Goal: Task Accomplishment & Management: Manage account settings

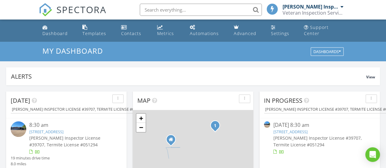
scroll to position [564, 395]
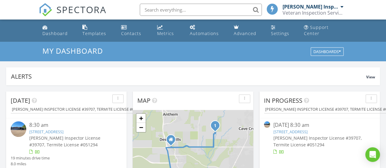
click at [54, 130] on link "37526 N 26th St, Cave Creek, AZ 85331" at bounding box center [46, 131] width 34 height 5
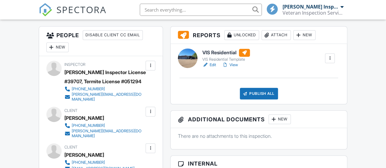
click at [275, 40] on div "Attach" at bounding box center [275, 35] width 29 height 10
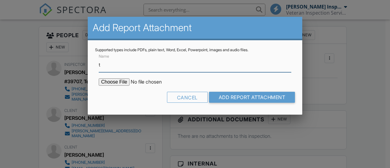
type input "Termite Report"
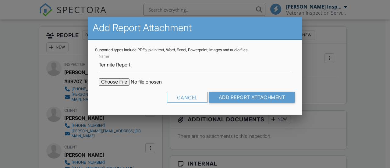
click at [118, 81] on input "file" at bounding box center [151, 81] width 104 height 7
type input "C:\fakepath\[STREET_ADDRESS] - WDIIR.pdf"
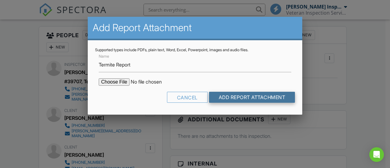
click at [227, 98] on input "Add Report Attachment" at bounding box center [252, 97] width 86 height 11
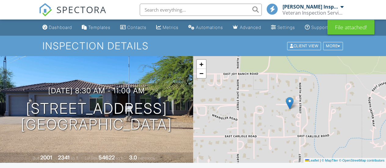
click at [215, 124] on div "+ − Leaflet | © MapTiler © OpenStreetMap contributors" at bounding box center [289, 109] width 193 height 107
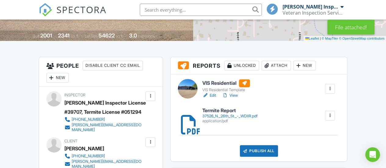
click at [213, 113] on h6 "Termite Report" at bounding box center [229, 110] width 55 height 5
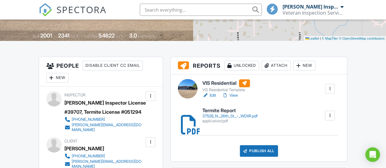
click at [212, 87] on h6 "VIS Residential" at bounding box center [226, 83] width 48 height 8
